Goal: Navigation & Orientation: Find specific page/section

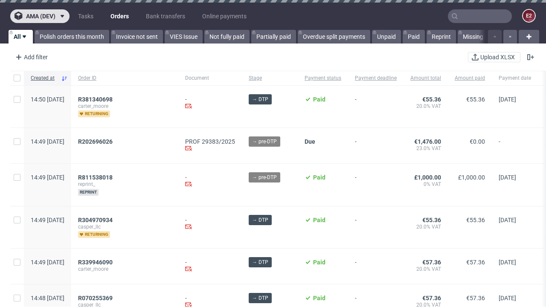
click at [40, 16] on span "ama (dev)" at bounding box center [40, 16] width 29 height 6
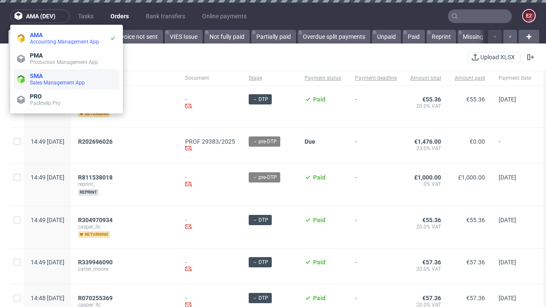
click at [67, 79] on span "Sales Management App" at bounding box center [73, 82] width 86 height 7
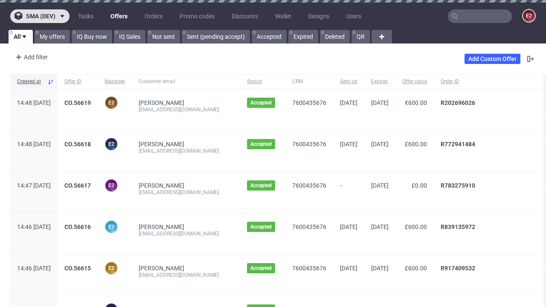
click at [40, 16] on span "sma (dev)" at bounding box center [40, 16] width 29 height 6
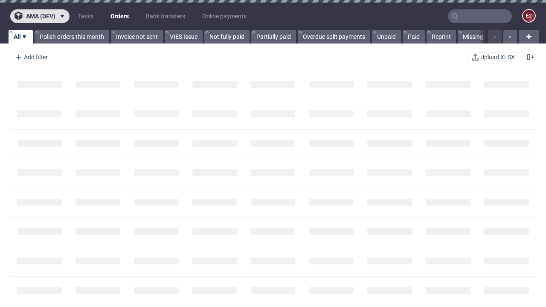
click at [40, 16] on span "ama (dev)" at bounding box center [40, 16] width 29 height 6
